Goal: Task Accomplishment & Management: Manage account settings

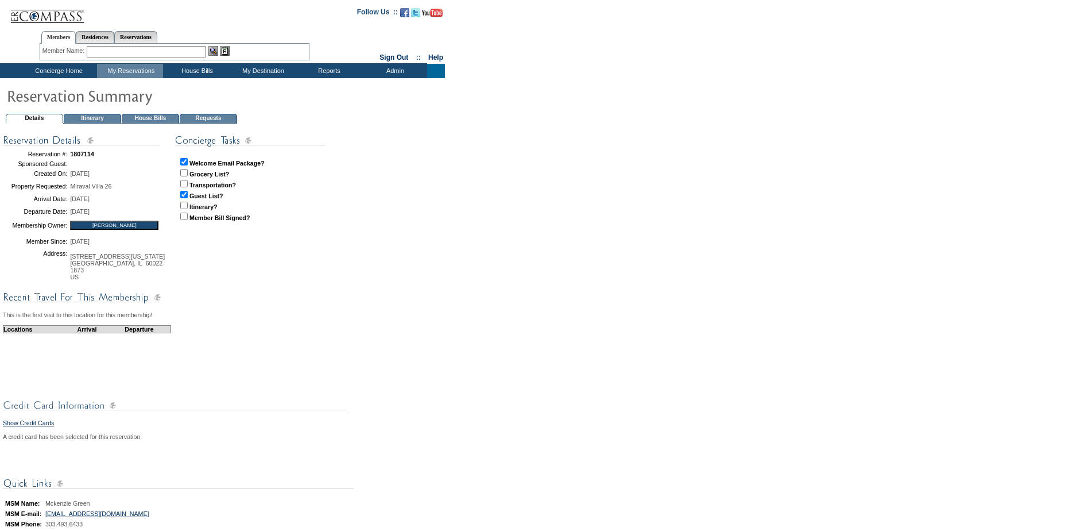
click at [186, 206] on input "checkbox" at bounding box center [183, 205] width 7 height 7
checkbox input "true"
click at [186, 186] on input "checkbox" at bounding box center [183, 183] width 7 height 7
checkbox input "true"
click at [68, 72] on td "Concierge Home" at bounding box center [57, 71] width 79 height 14
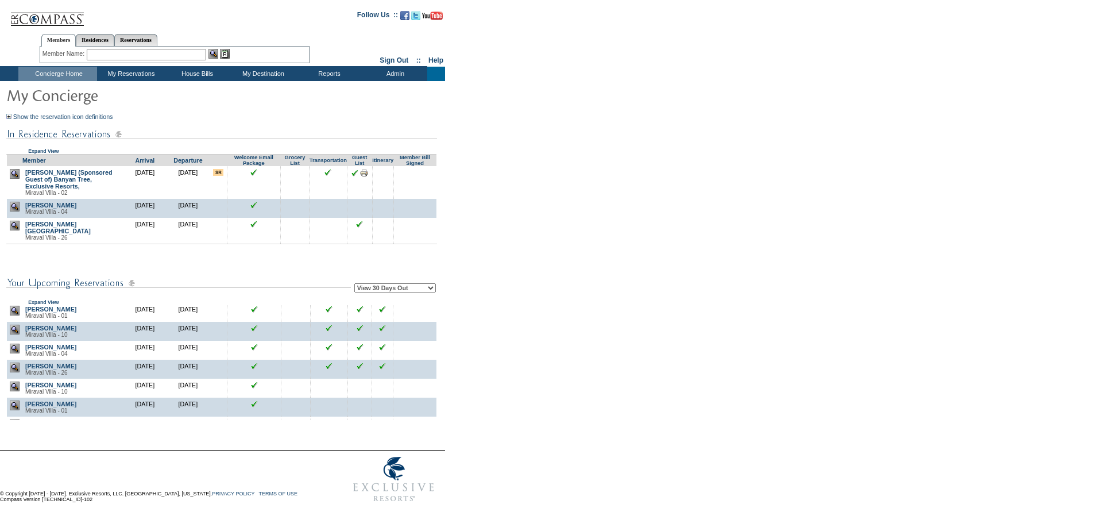
scroll to position [230, 0]
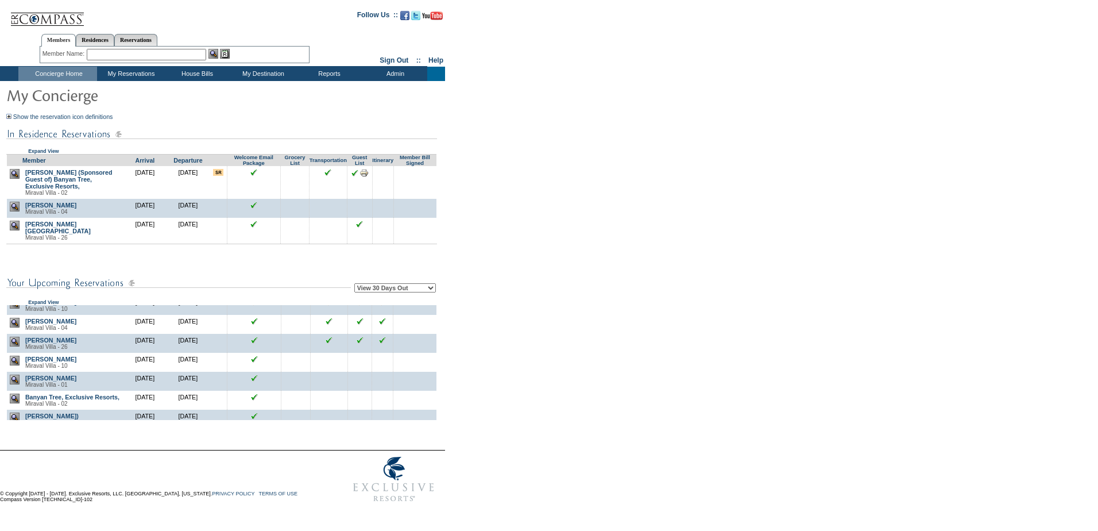
click at [14, 365] on img at bounding box center [15, 360] width 10 height 10
